Goal: Task Accomplishment & Management: Complete application form

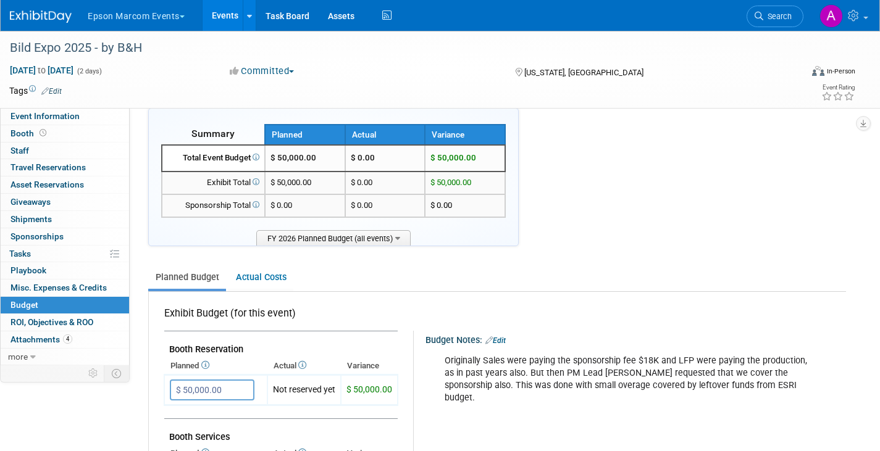
click at [129, 12] on button "Epson Marcom Events" at bounding box center [143, 13] width 114 height 27
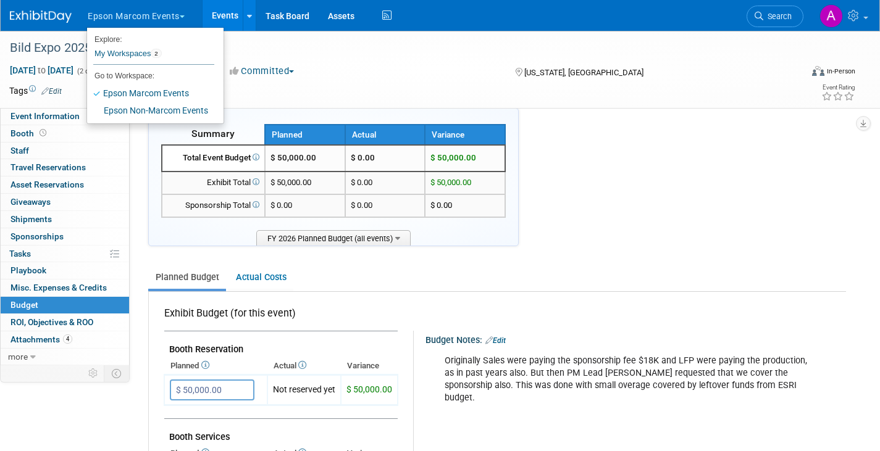
click at [100, 14] on button "Epson Marcom Events" at bounding box center [143, 13] width 114 height 27
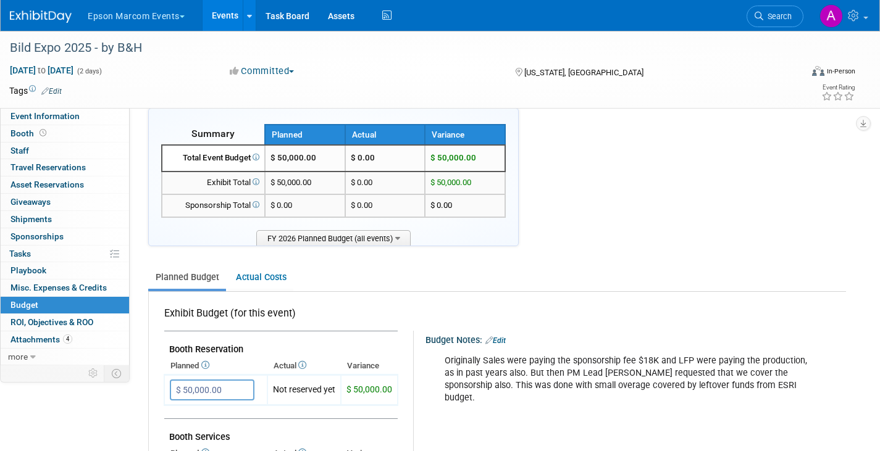
click at [185, 16] on span "button" at bounding box center [182, 16] width 5 height 2
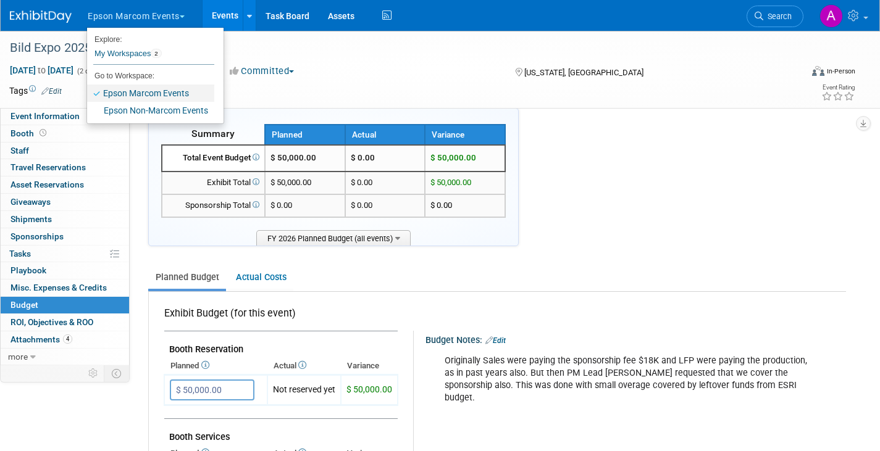
click at [141, 92] on link "Epson Marcom Events" at bounding box center [150, 93] width 127 height 17
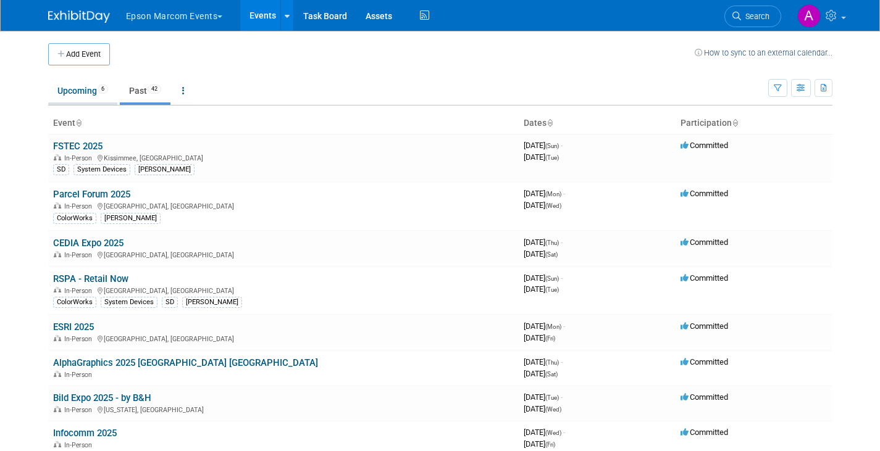
click at [80, 88] on link "Upcoming 6" at bounding box center [82, 90] width 69 height 23
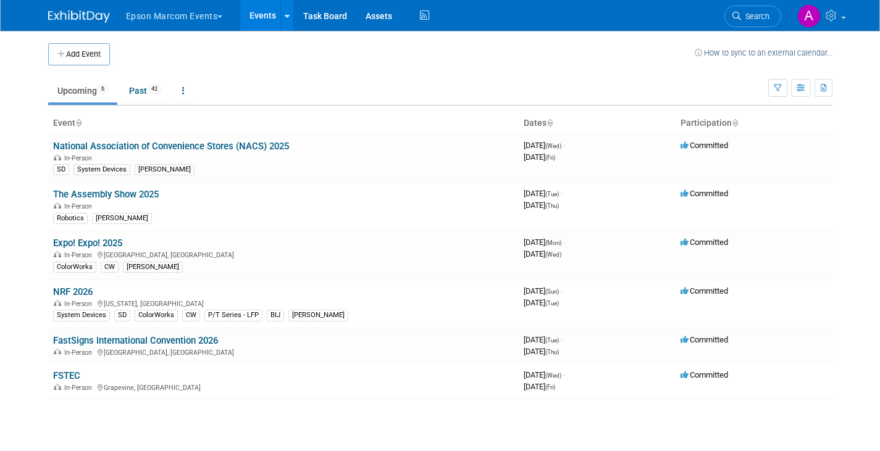
drag, startPoint x: 81, startPoint y: 58, endPoint x: 76, endPoint y: 52, distance: 7.9
click at [76, 52] on button "Add Event" at bounding box center [79, 54] width 62 height 22
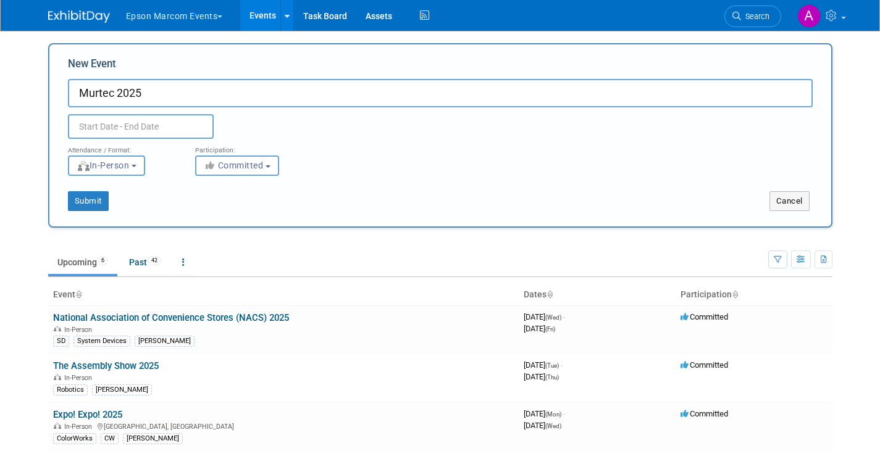
click at [144, 204] on div "Submit" at bounding box center [212, 201] width 326 height 20
click at [170, 91] on input "Murtec 2025" at bounding box center [440, 93] width 744 height 28
type input "Murtec 2026"
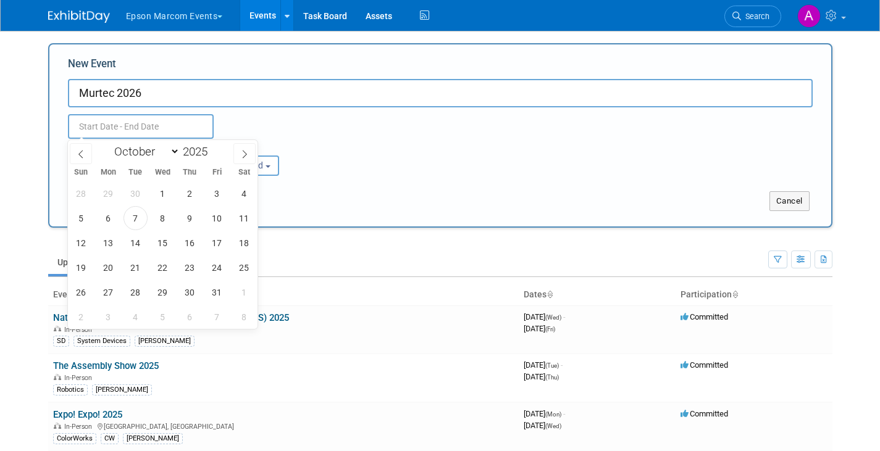
click at [139, 120] on input "text" at bounding box center [141, 126] width 146 height 25
click at [246, 153] on icon at bounding box center [244, 154] width 9 height 9
select select "11"
click at [246, 153] on icon at bounding box center [244, 154] width 9 height 9
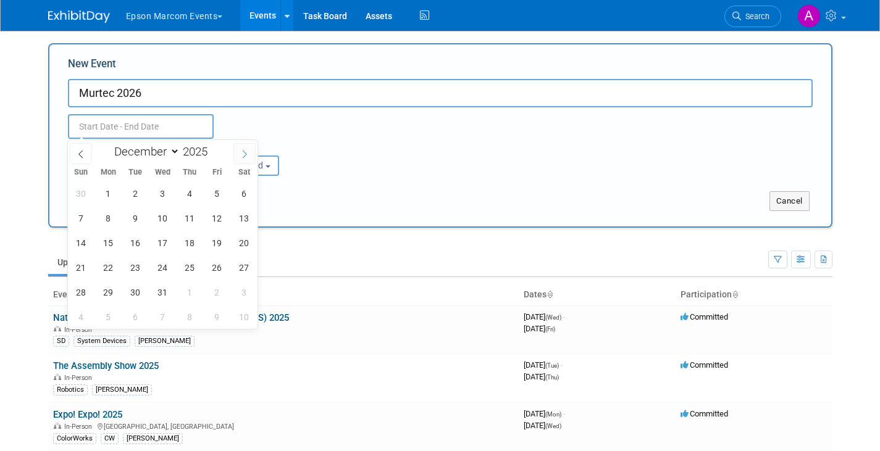
type input "2026"
click at [246, 153] on icon at bounding box center [244, 154] width 9 height 9
select select "2"
click at [110, 214] on span "9" at bounding box center [108, 218] width 24 height 24
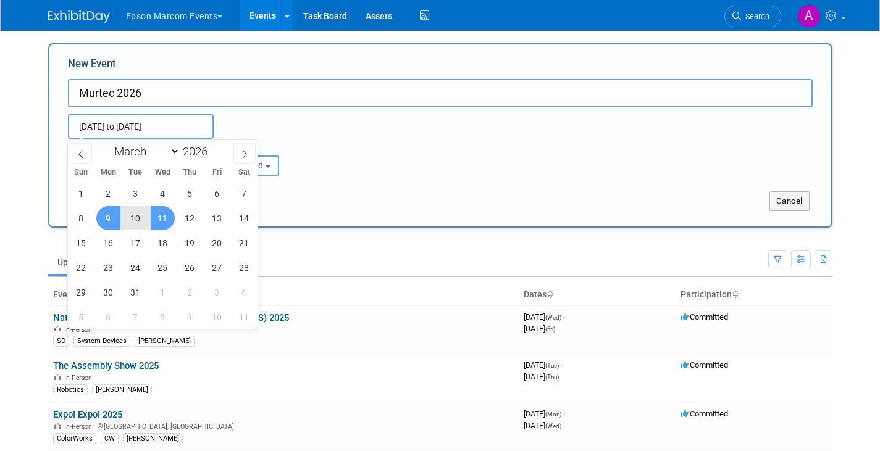
click at [165, 215] on span "11" at bounding box center [163, 218] width 24 height 24
type input "Mar 9, 2026 to Mar 11, 2026"
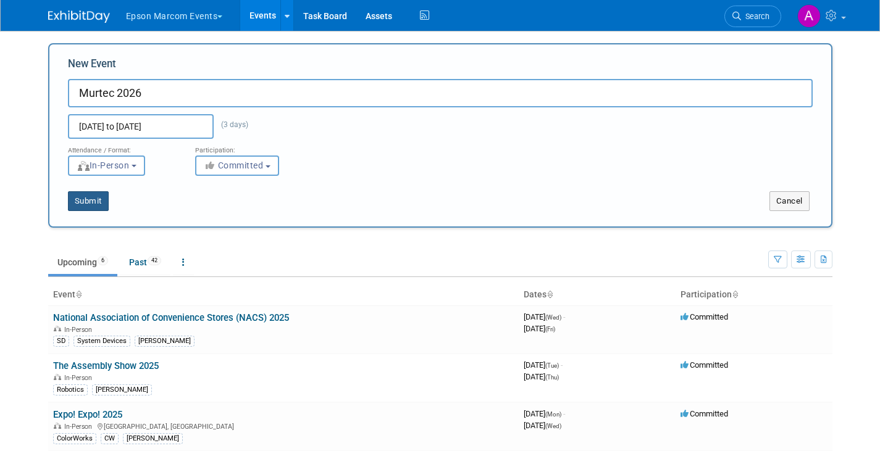
click at [98, 198] on button "Submit" at bounding box center [88, 201] width 41 height 20
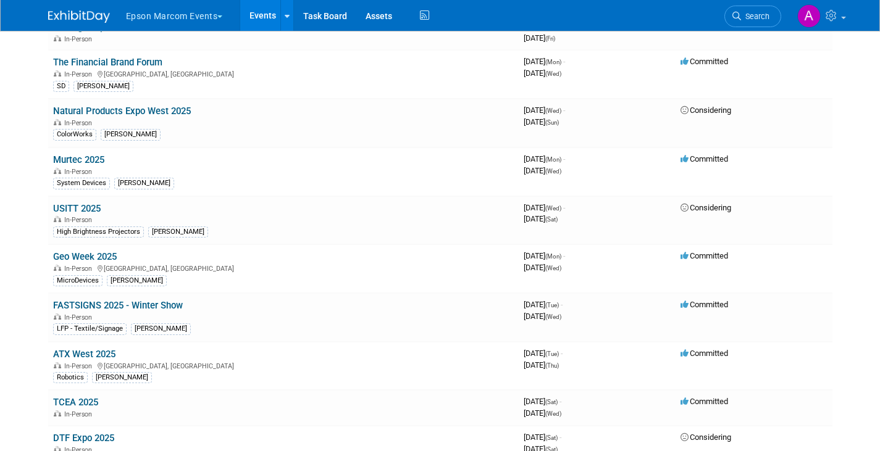
scroll to position [520, 0]
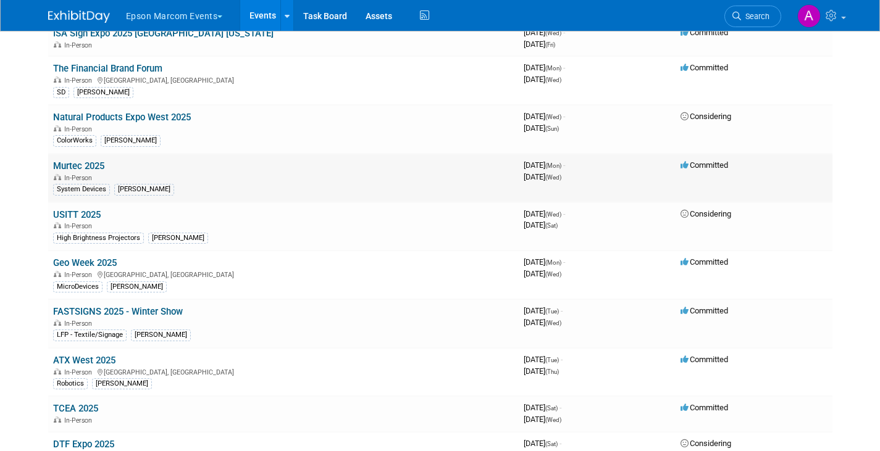
click at [91, 165] on link "Murtec 2025" at bounding box center [78, 165] width 51 height 11
